Goal: Transaction & Acquisition: Purchase product/service

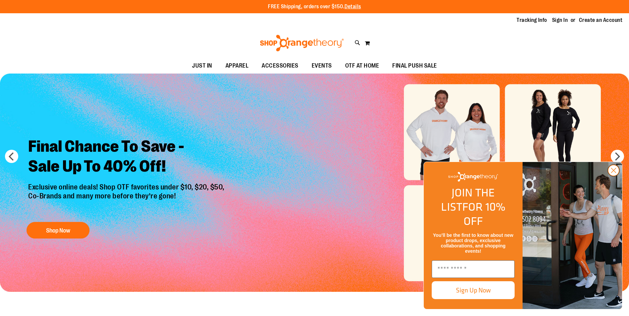
click at [614, 176] on circle "Close dialog" at bounding box center [613, 170] width 11 height 11
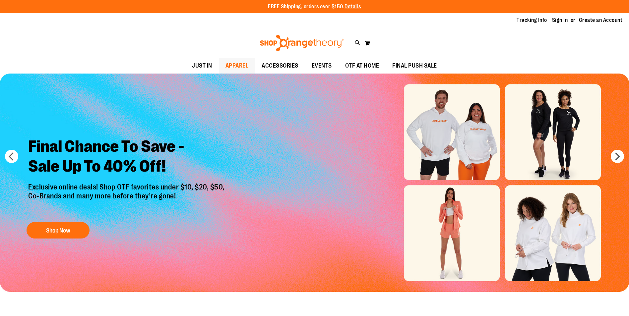
click at [234, 60] on span "APPAREL" at bounding box center [236, 65] width 23 height 15
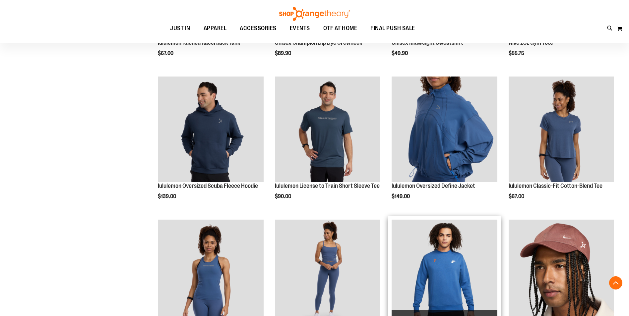
scroll to position [497, 0]
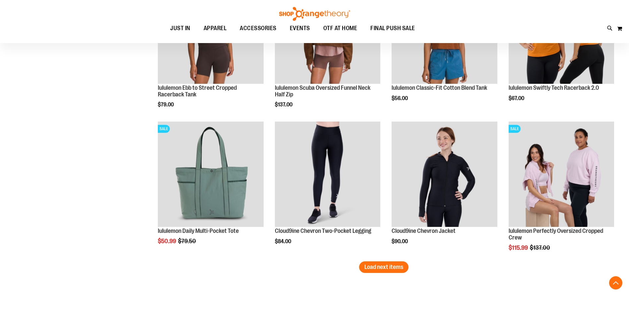
scroll to position [1192, 0]
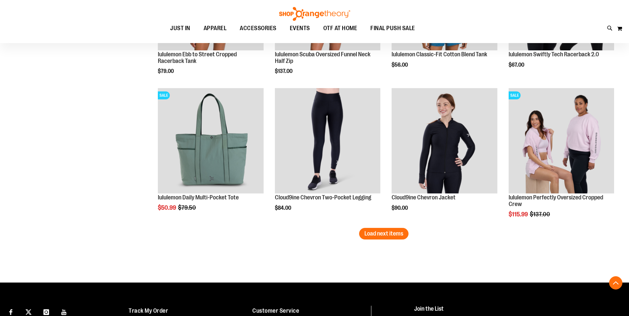
type input "**********"
click at [387, 233] on span "Load next items" at bounding box center [383, 233] width 39 height 7
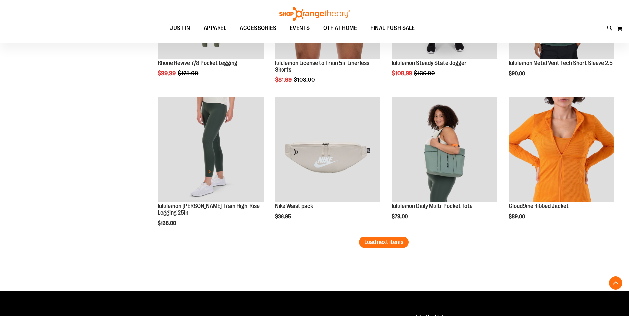
scroll to position [1623, 0]
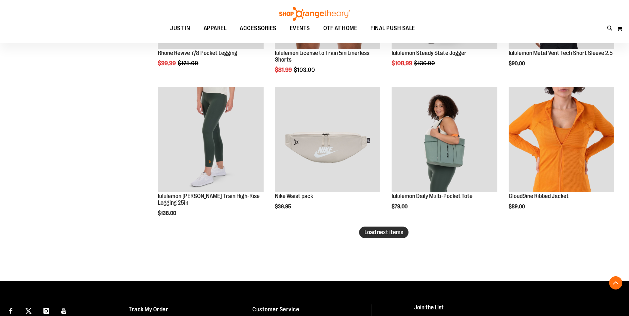
click at [383, 234] on span "Load next items" at bounding box center [383, 232] width 39 height 7
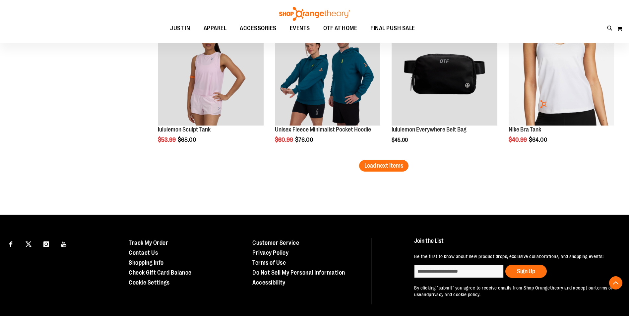
scroll to position [2120, 0]
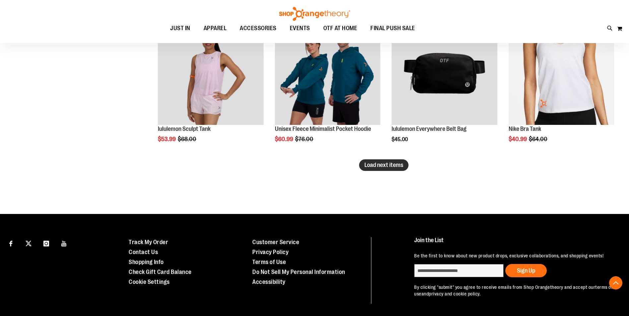
click at [384, 167] on span "Load next items" at bounding box center [383, 165] width 39 height 7
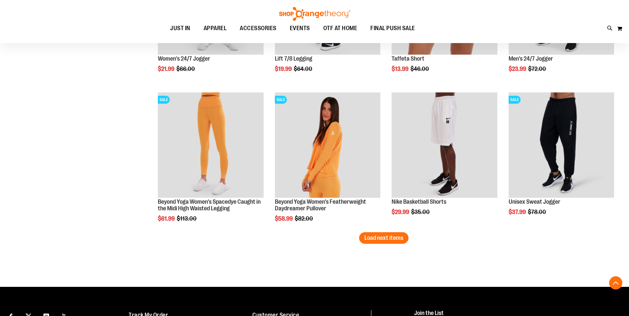
scroll to position [2518, 0]
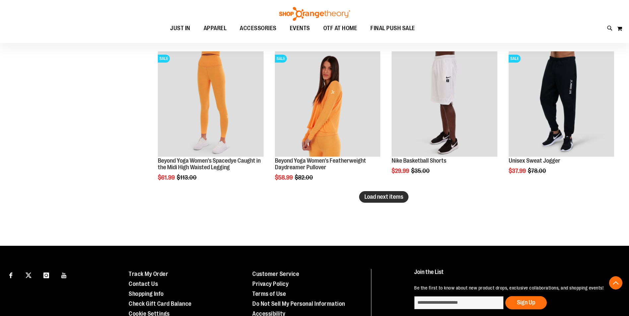
click at [381, 198] on span "Load next items" at bounding box center [383, 196] width 39 height 7
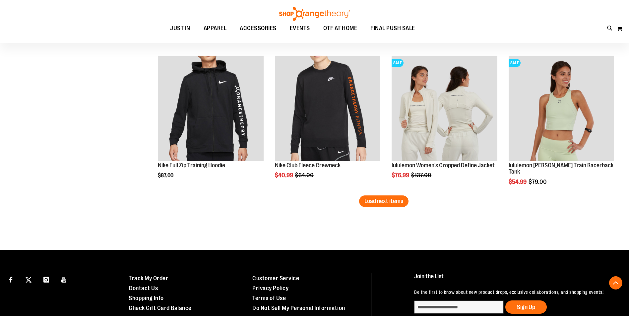
scroll to position [2948, 0]
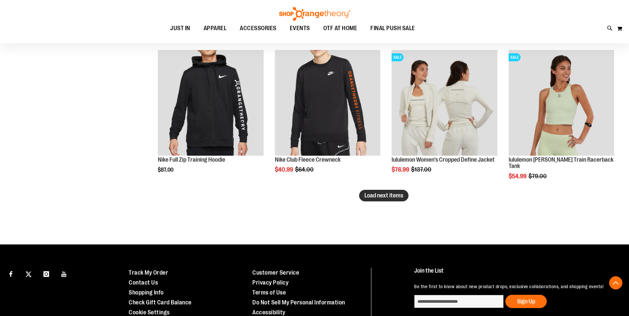
click at [390, 201] on button "Load next items" at bounding box center [383, 196] width 49 height 12
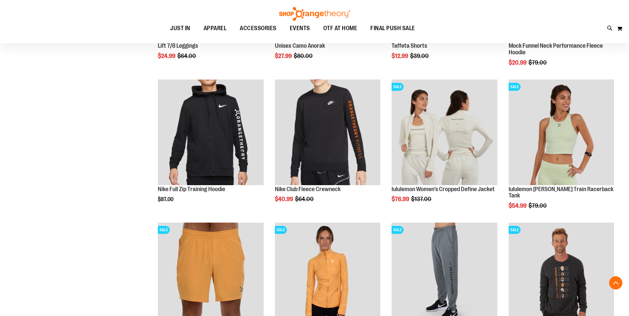
scroll to position [2915, 0]
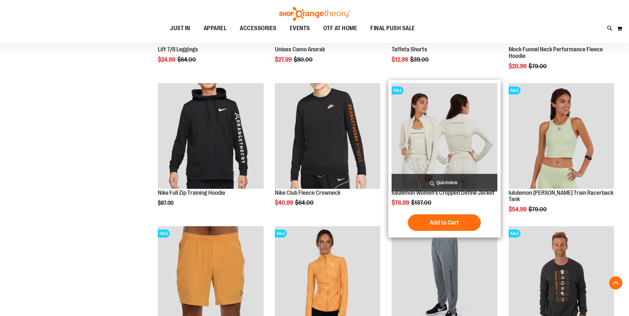
click at [431, 163] on img "product" at bounding box center [443, 135] width 105 height 105
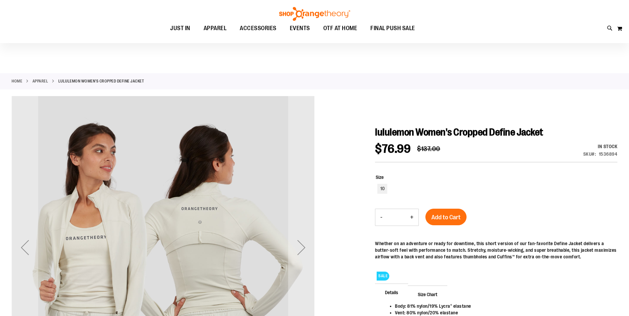
scroll to position [165, 0]
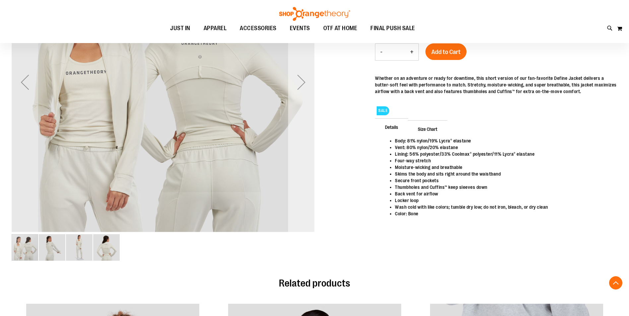
type input "**********"
click at [298, 78] on div "Next" at bounding box center [301, 82] width 27 height 27
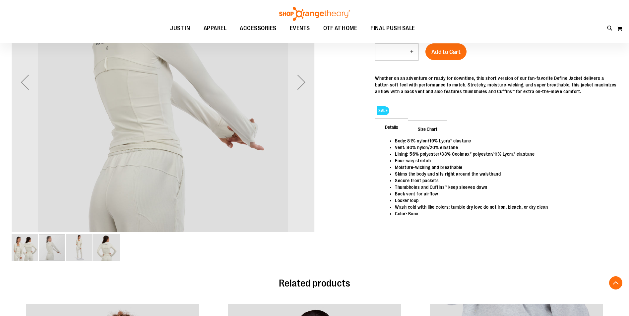
scroll to position [66, 0]
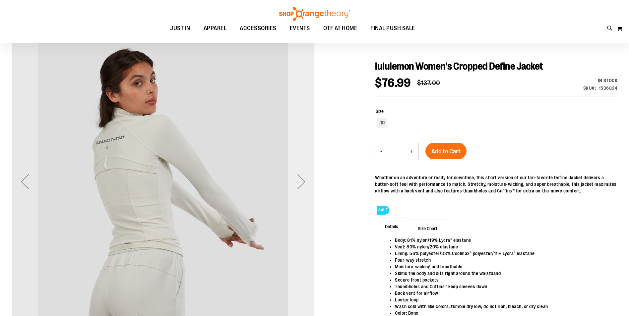
click at [301, 181] on div "Next" at bounding box center [301, 181] width 27 height 27
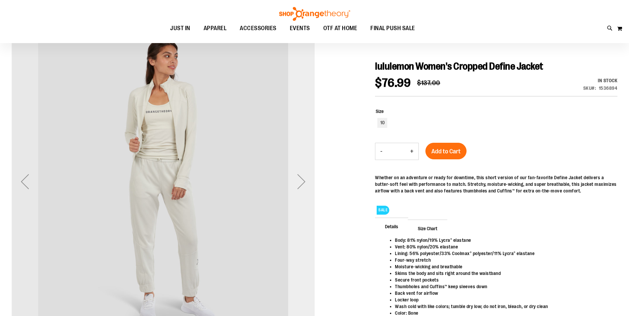
click at [301, 181] on div "Next" at bounding box center [301, 181] width 27 height 27
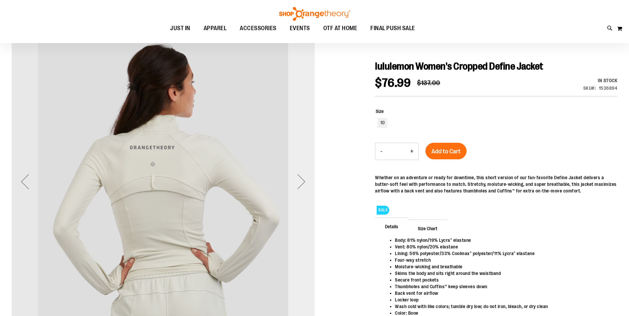
click at [301, 181] on div "Next" at bounding box center [301, 181] width 27 height 27
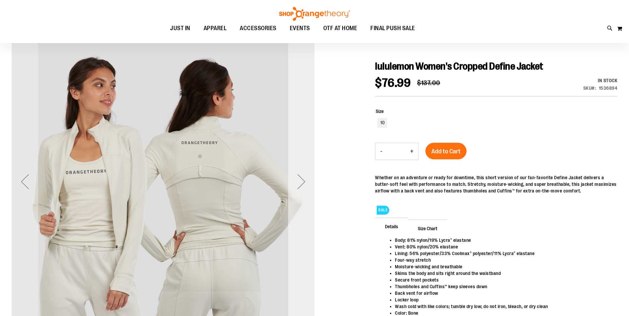
click at [301, 181] on div "Next" at bounding box center [301, 181] width 27 height 27
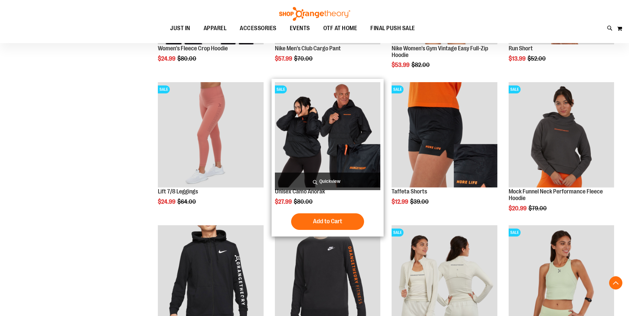
scroll to position [165, 0]
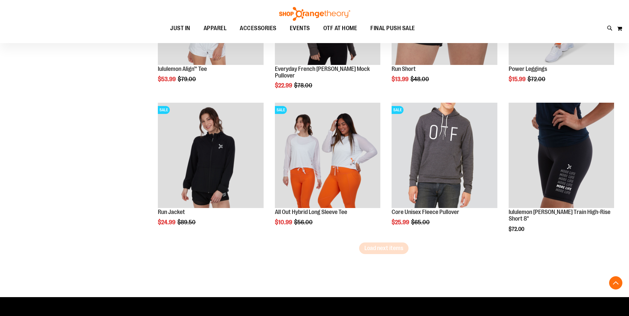
scroll to position [1159, 0]
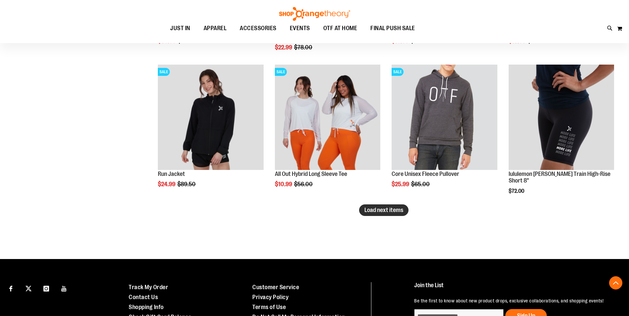
type input "**********"
click at [385, 211] on span "Load next items" at bounding box center [383, 210] width 39 height 7
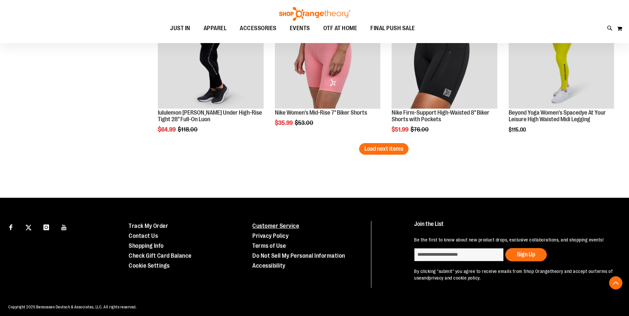
scroll to position [1656, 0]
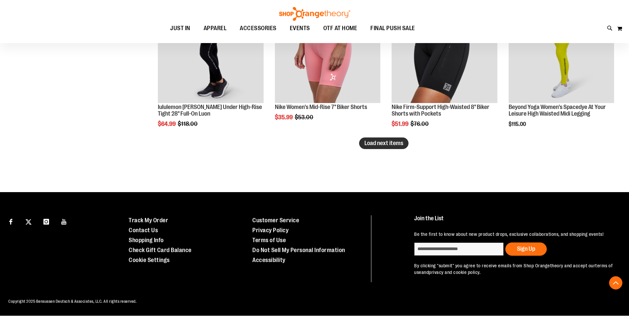
click at [388, 145] on span "Load next items" at bounding box center [383, 143] width 39 height 7
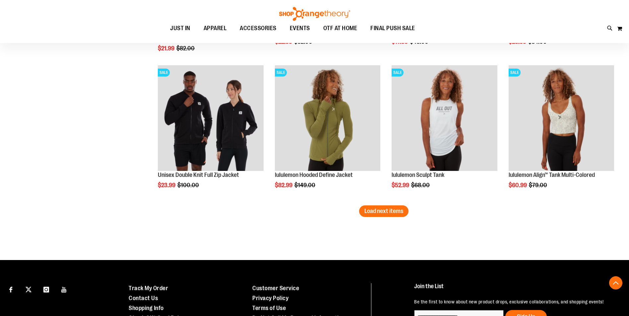
scroll to position [2020, 0]
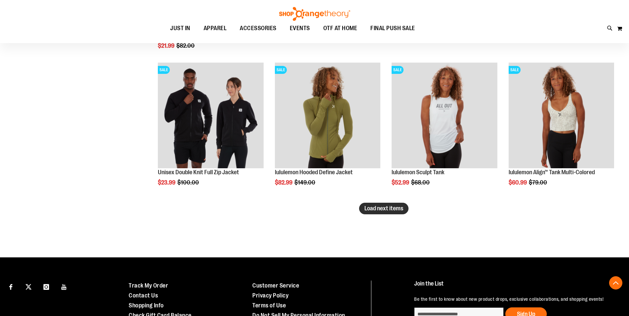
click at [387, 210] on span "Load next items" at bounding box center [383, 208] width 39 height 7
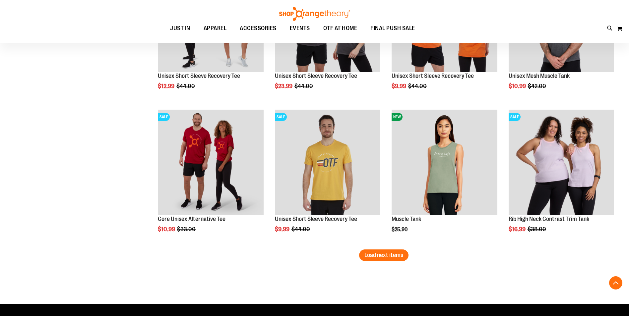
scroll to position [2418, 0]
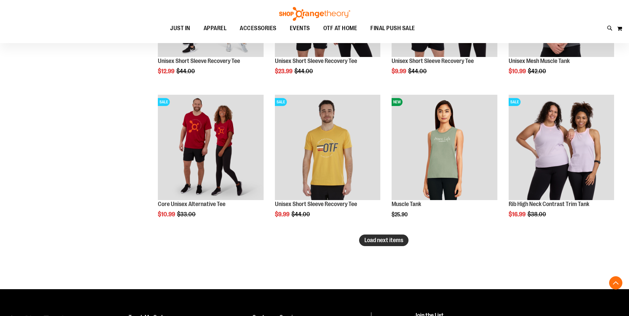
click at [374, 243] on span "Load next items" at bounding box center [383, 240] width 39 height 7
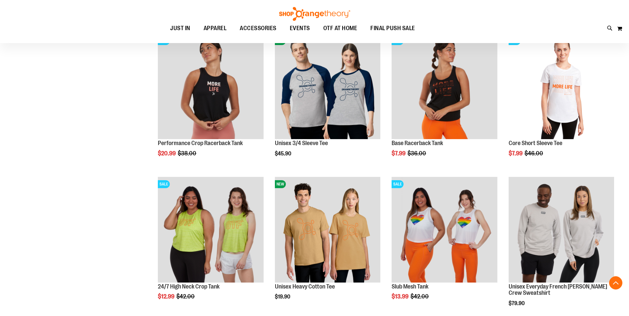
scroll to position [2815, 0]
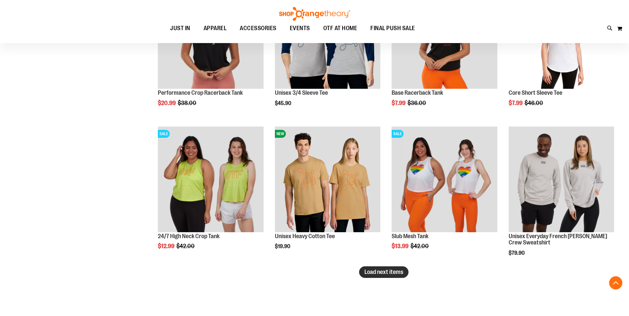
click at [387, 271] on span "Load next items" at bounding box center [383, 272] width 39 height 7
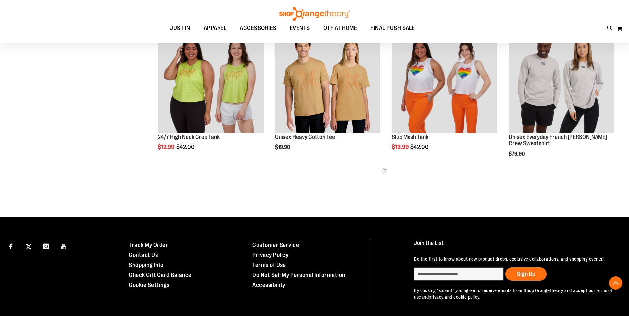
scroll to position [2915, 0]
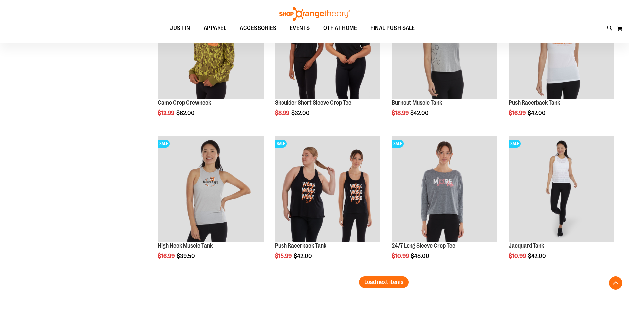
scroll to position [3237, 0]
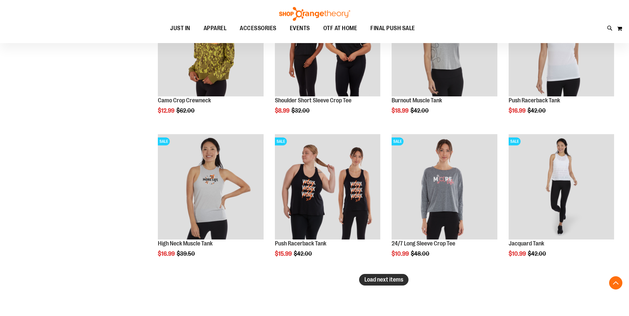
click at [387, 277] on span "Load next items" at bounding box center [383, 279] width 39 height 7
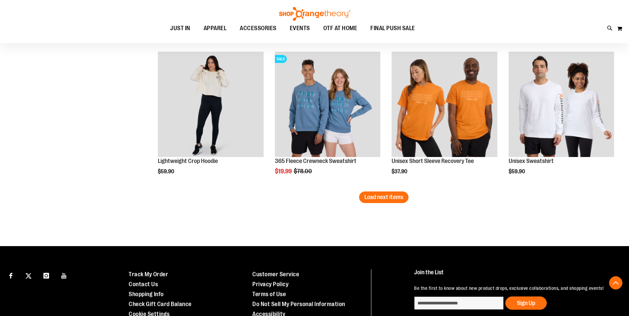
scroll to position [3801, 0]
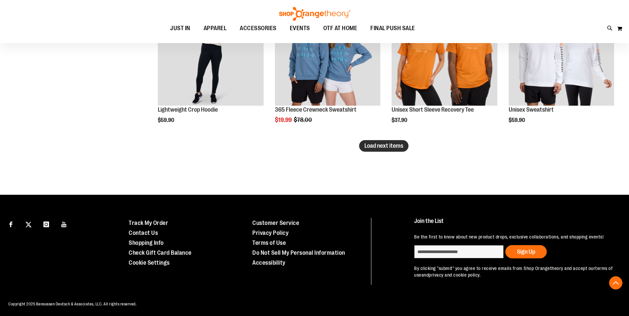
click at [388, 148] on span "Load next items" at bounding box center [383, 145] width 39 height 7
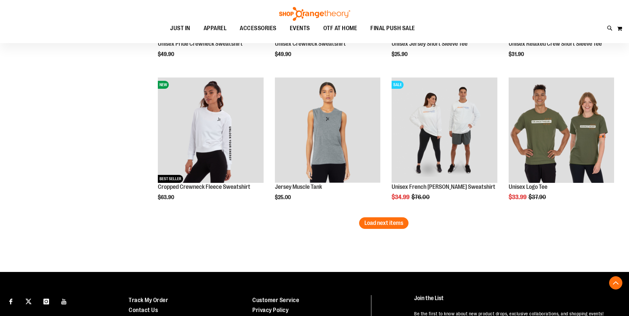
scroll to position [4165, 0]
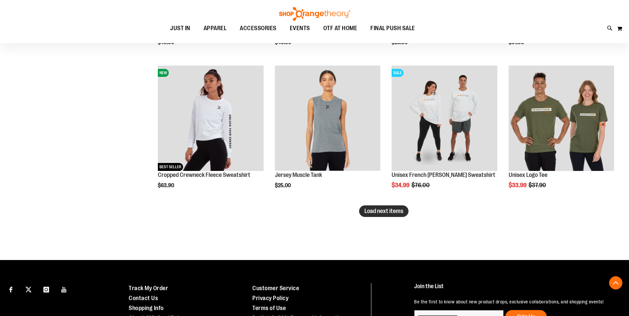
click at [389, 212] on span "Load next items" at bounding box center [383, 211] width 39 height 7
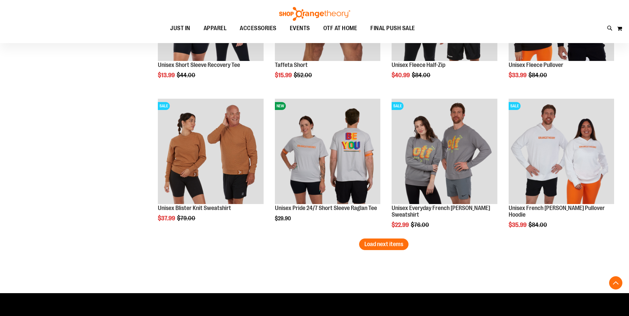
scroll to position [4563, 0]
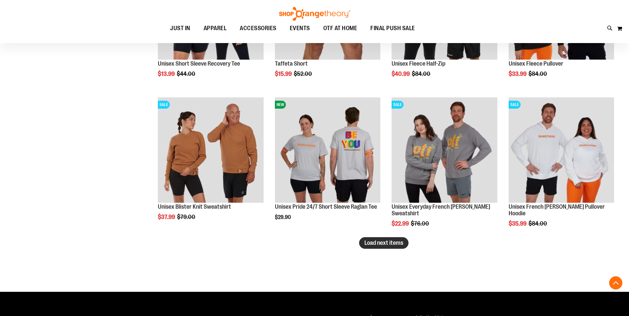
click at [387, 242] on span "Load next items" at bounding box center [383, 243] width 39 height 7
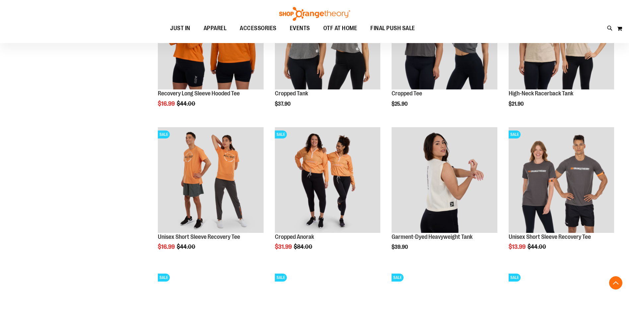
scroll to position [4828, 0]
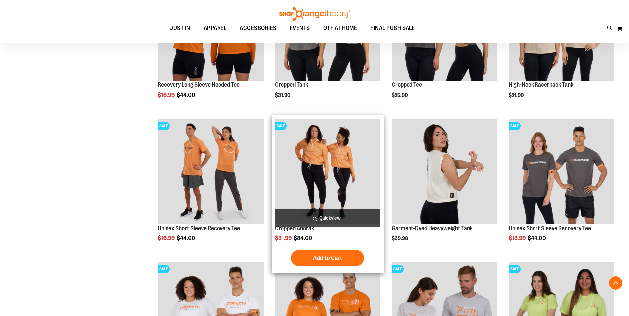
click at [340, 177] on img "product" at bounding box center [327, 171] width 105 height 105
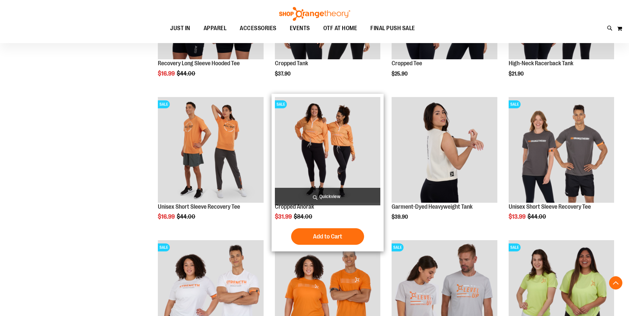
scroll to position [4861, 0]
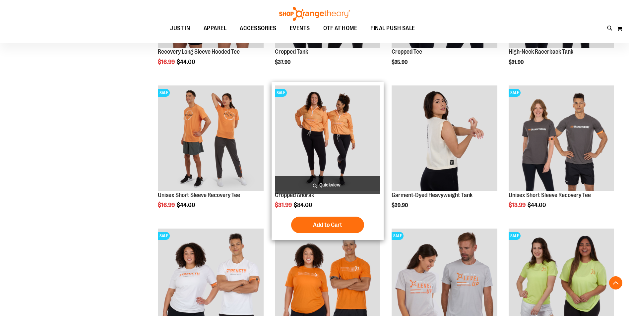
click at [333, 135] on img "product" at bounding box center [327, 137] width 105 height 105
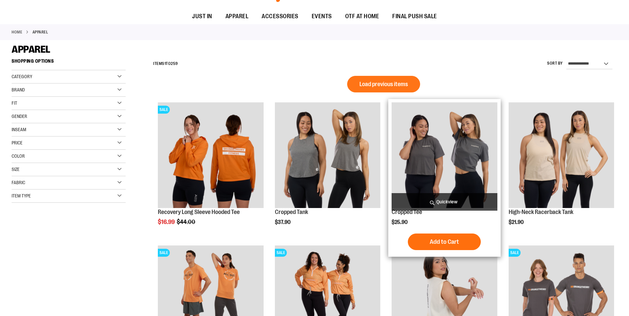
scroll to position [99, 0]
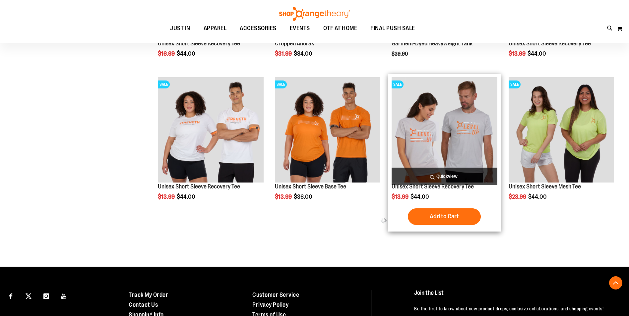
scroll to position [331, 0]
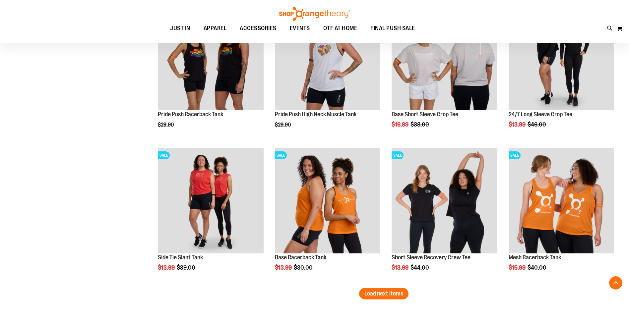
scroll to position [1192, 0]
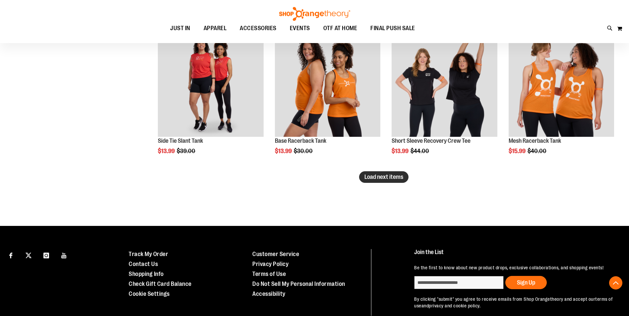
type input "**********"
click at [382, 182] on button "Load next items" at bounding box center [383, 177] width 49 height 12
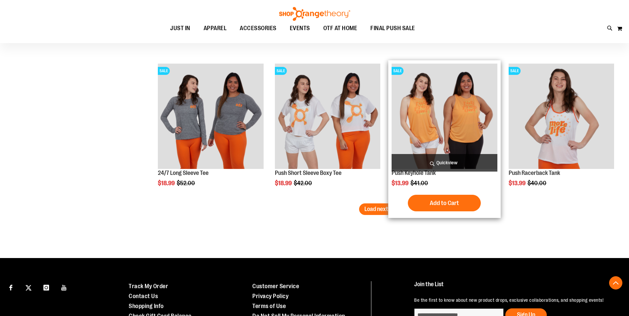
scroll to position [1590, 0]
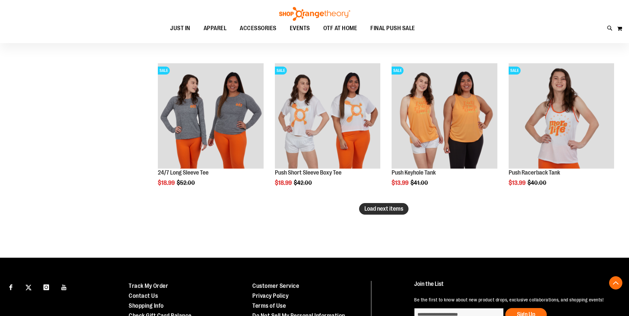
click at [376, 214] on button "Load next items" at bounding box center [383, 209] width 49 height 12
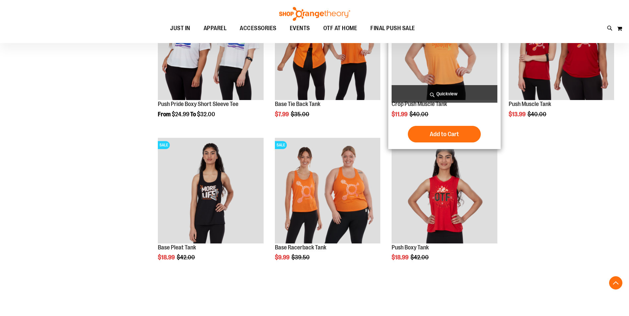
scroll to position [1689, 0]
